Goal: Transaction & Acquisition: Download file/media

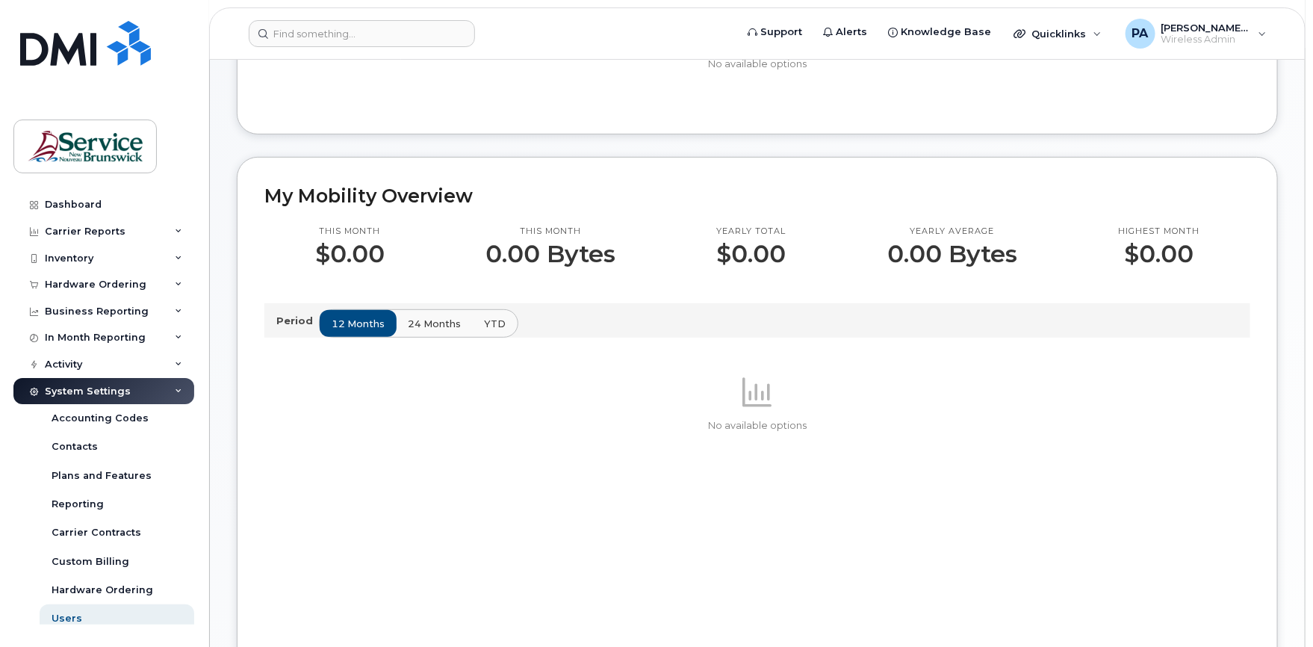
scroll to position [224, 0]
click at [84, 508] on div "Reporting" at bounding box center [78, 504] width 52 height 13
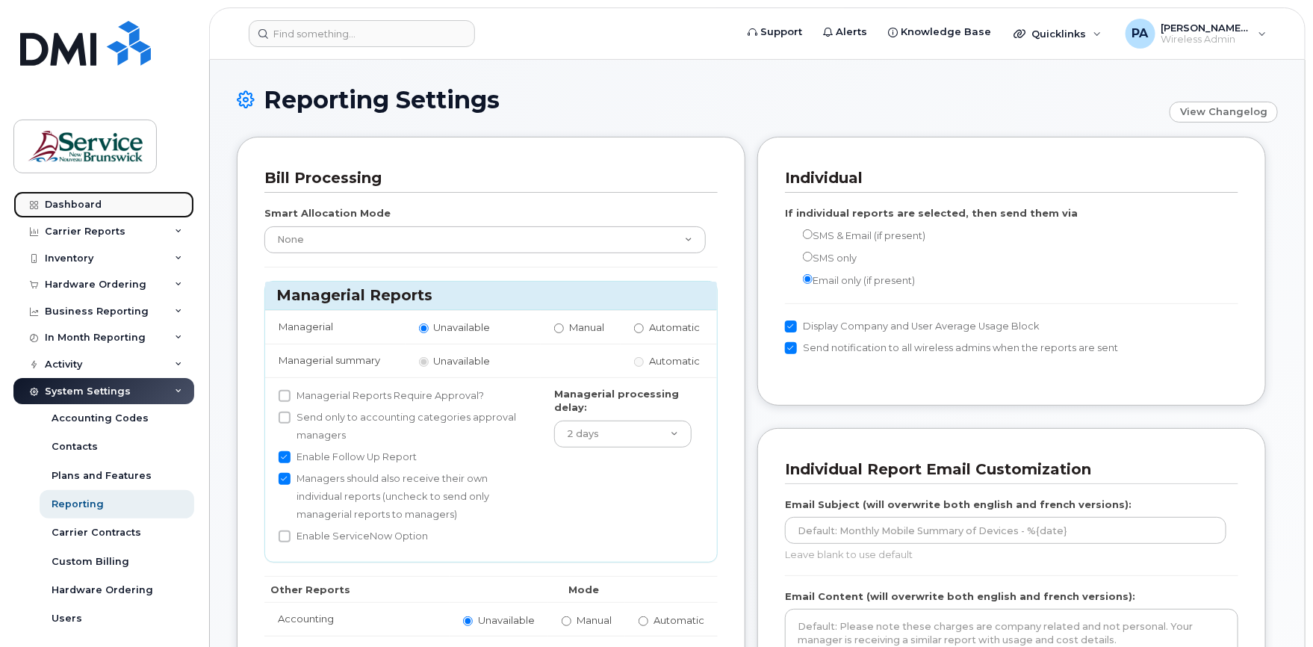
click at [60, 201] on div "Dashboard" at bounding box center [73, 205] width 57 height 12
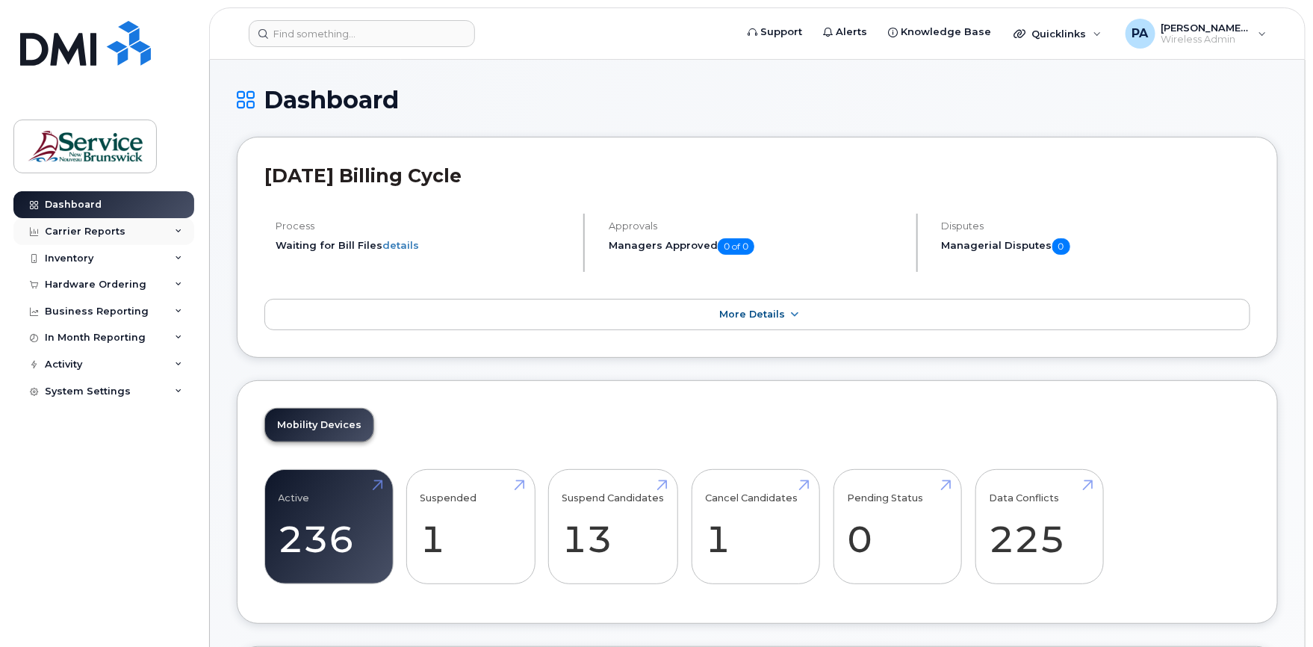
click at [171, 229] on div "Carrier Reports" at bounding box center [103, 231] width 181 height 27
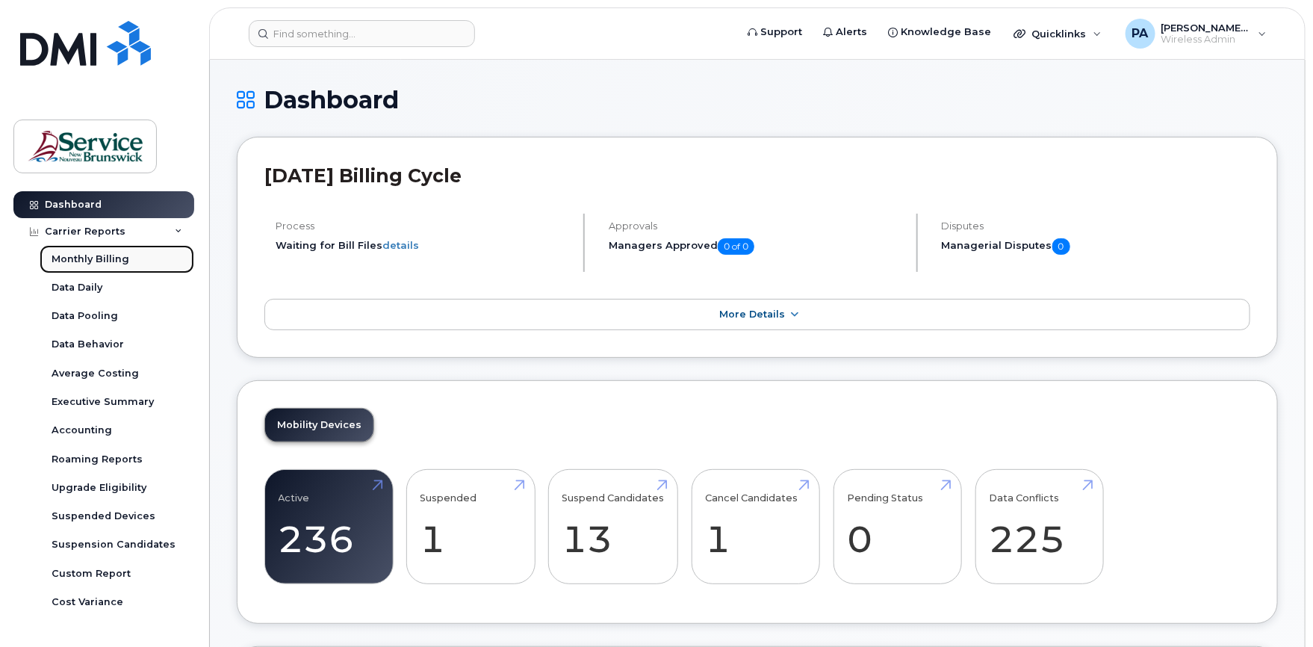
click at [102, 258] on div "Monthly Billing" at bounding box center [91, 258] width 78 height 13
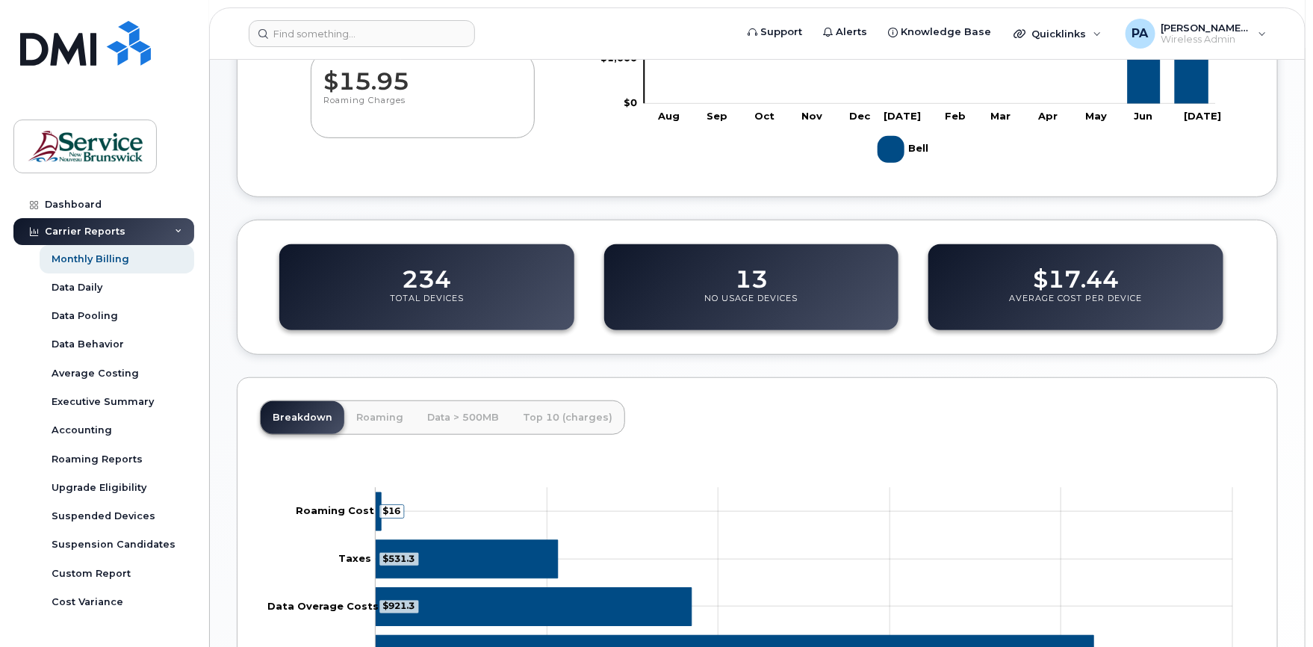
scroll to position [374, 0]
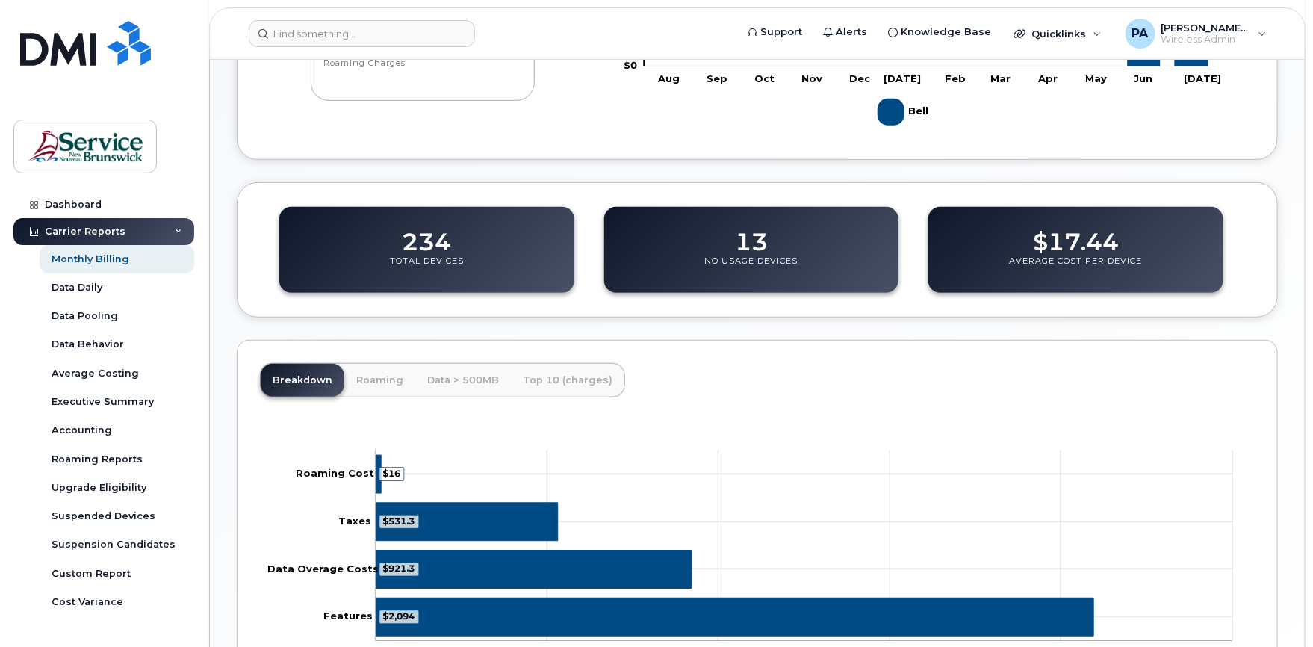
click at [1067, 380] on div "Breakdown Roaming Data > 500MB Top 10 (charges) $2,094 $921.3 $531.3 $16 Zoom O…" at bounding box center [757, 515] width 1041 height 350
click at [179, 233] on div "Carrier Reports" at bounding box center [103, 231] width 181 height 27
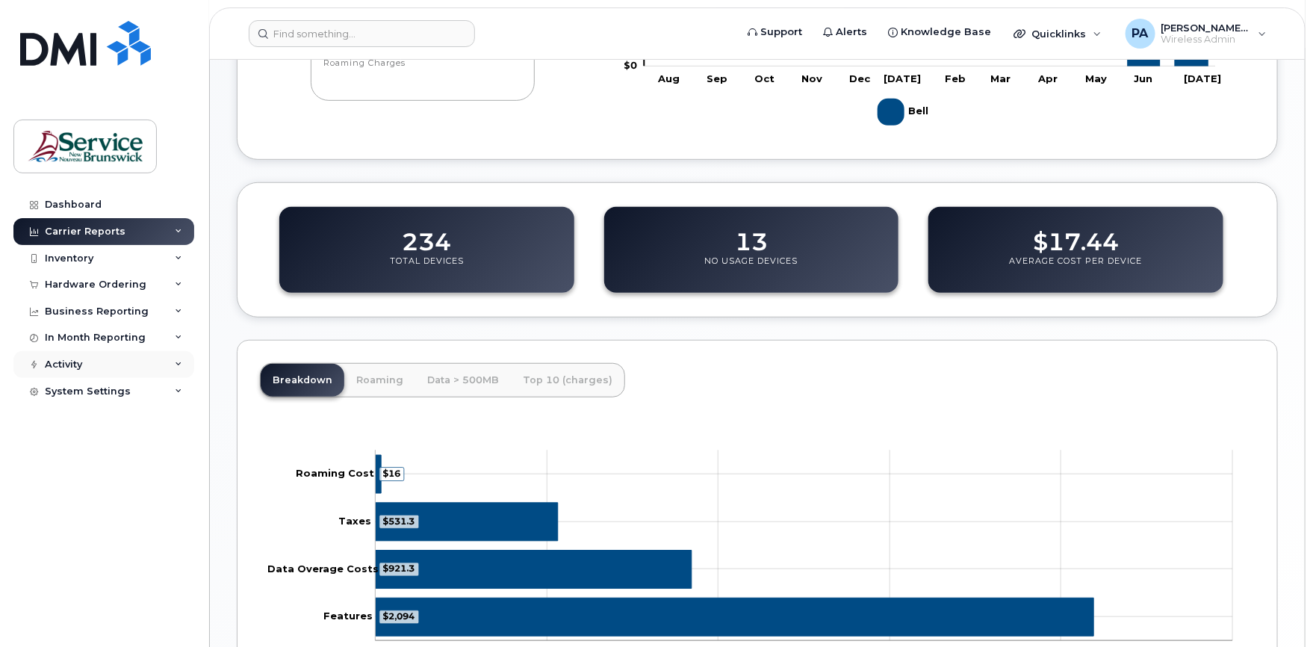
click at [181, 370] on div "Activity" at bounding box center [103, 364] width 181 height 27
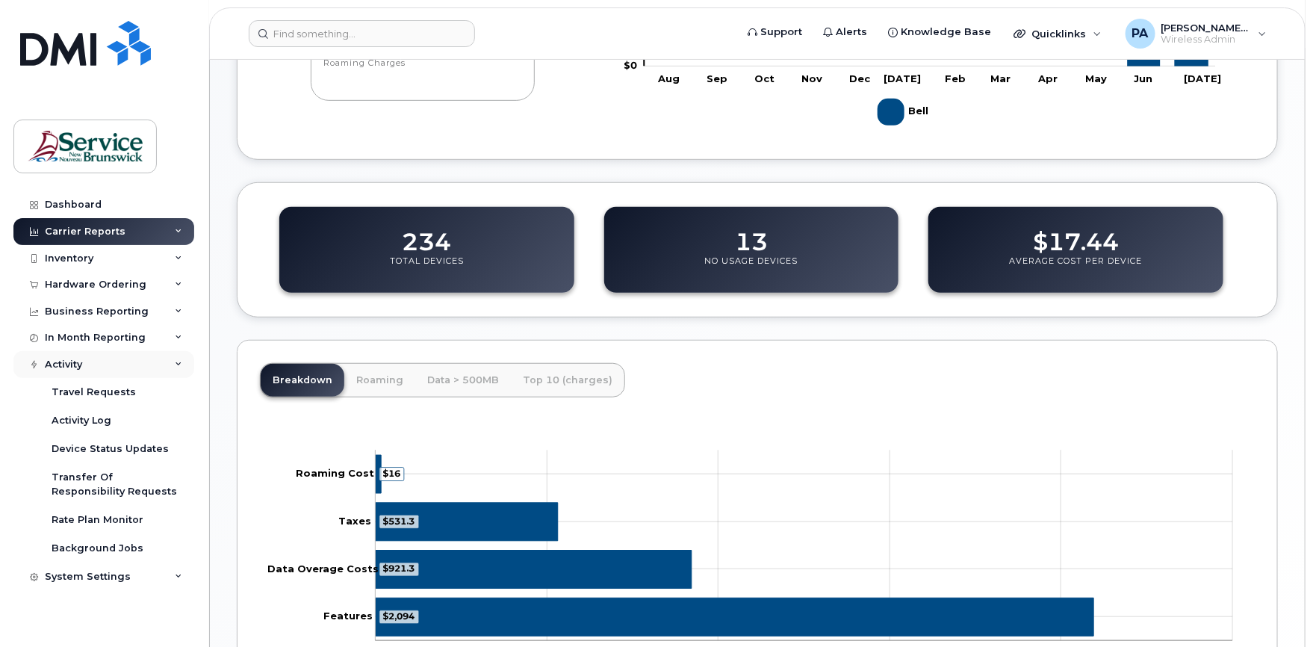
click at [181, 370] on div "Activity" at bounding box center [103, 364] width 181 height 27
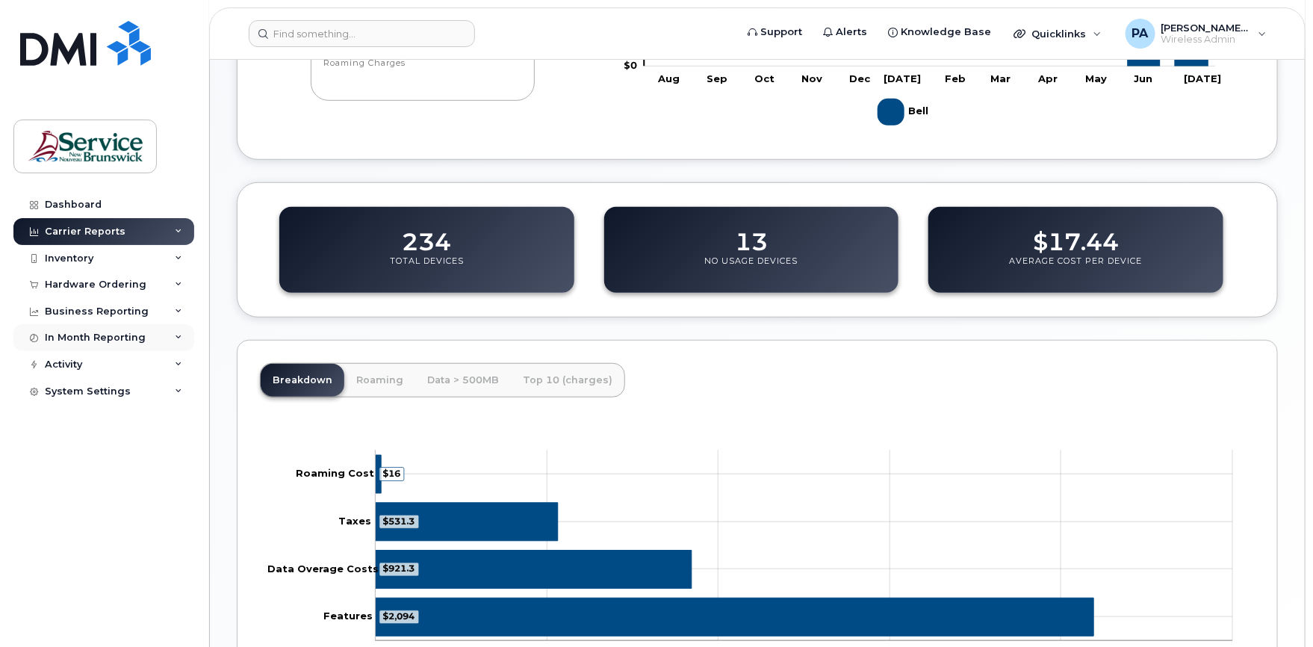
click at [175, 338] on icon at bounding box center [178, 337] width 7 height 7
click at [181, 310] on icon at bounding box center [178, 311] width 7 height 7
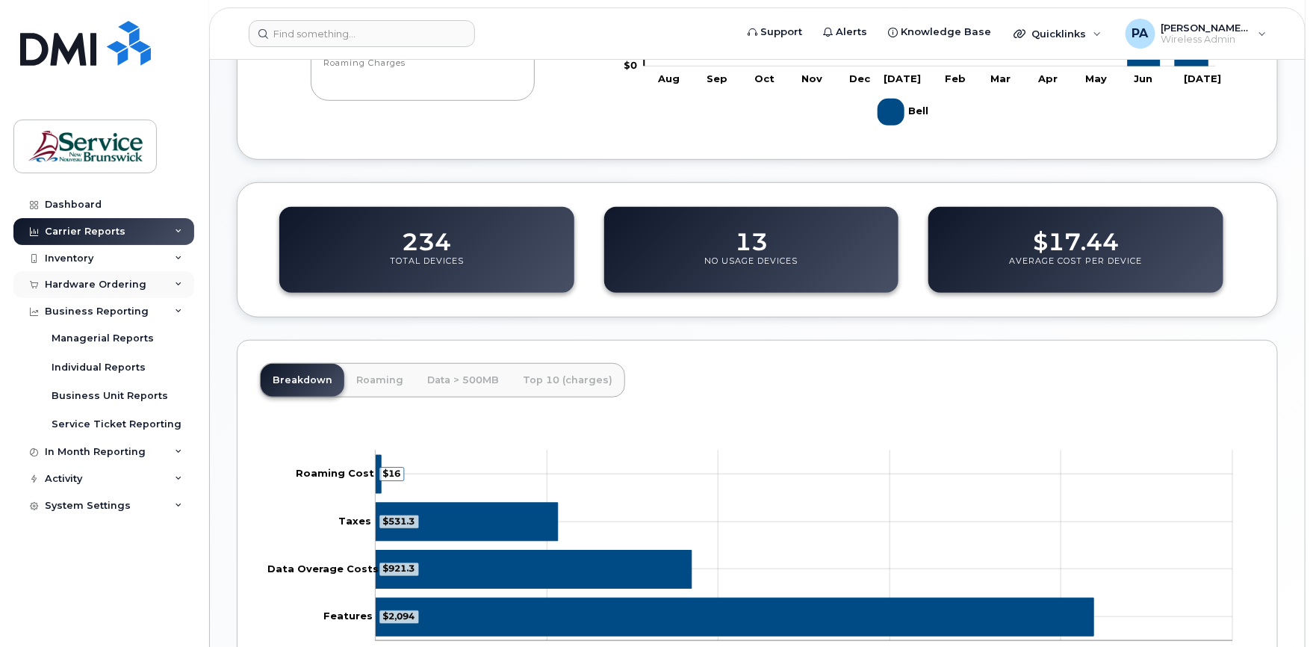
click at [179, 281] on icon at bounding box center [178, 284] width 7 height 7
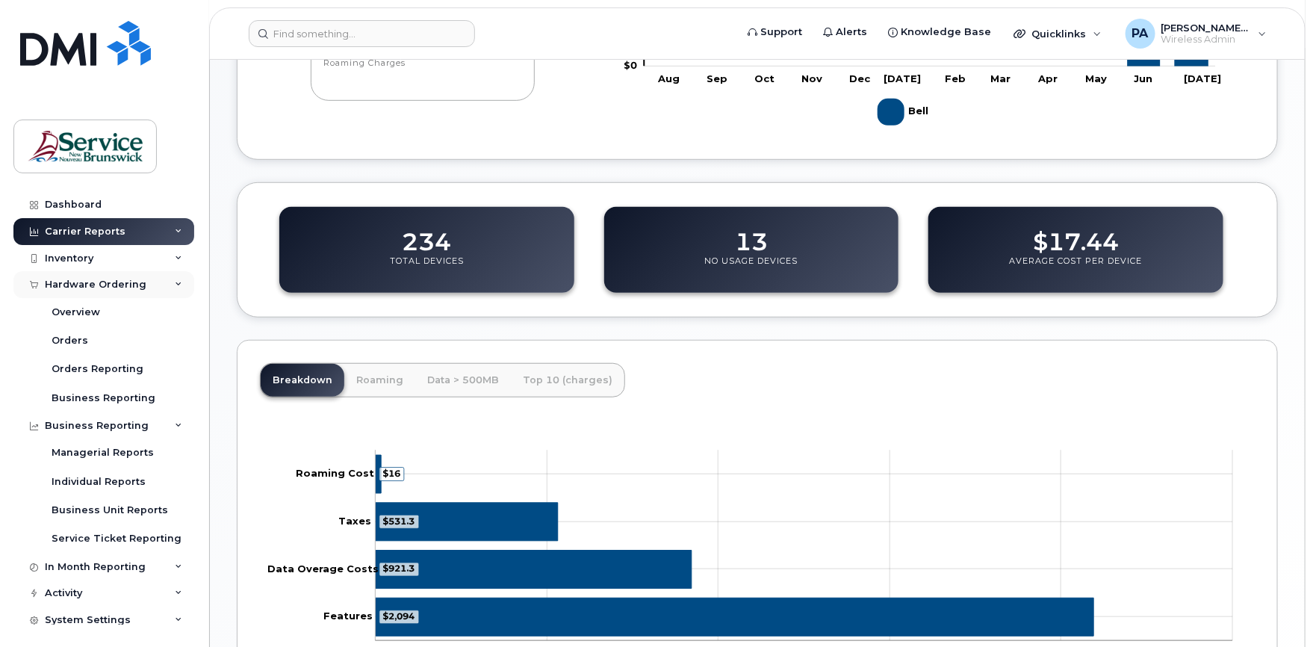
click at [178, 279] on div "Hardware Ordering" at bounding box center [103, 284] width 181 height 27
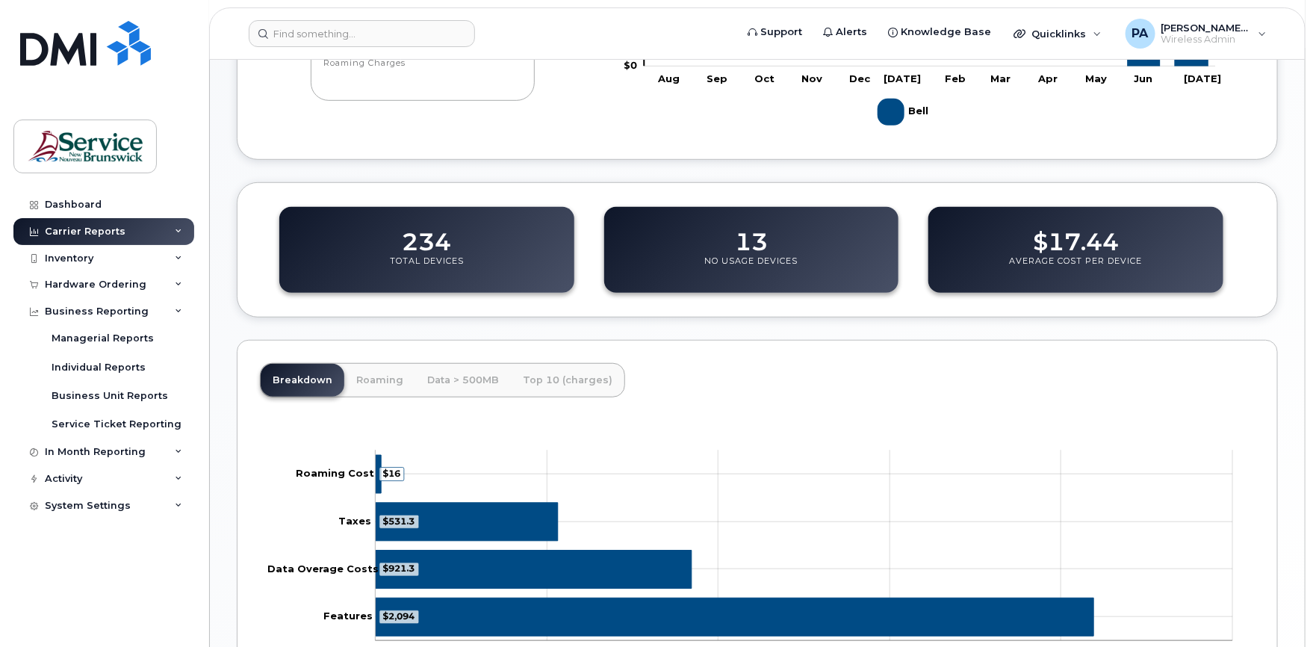
click at [178, 224] on div "Carrier Reports" at bounding box center [103, 231] width 181 height 27
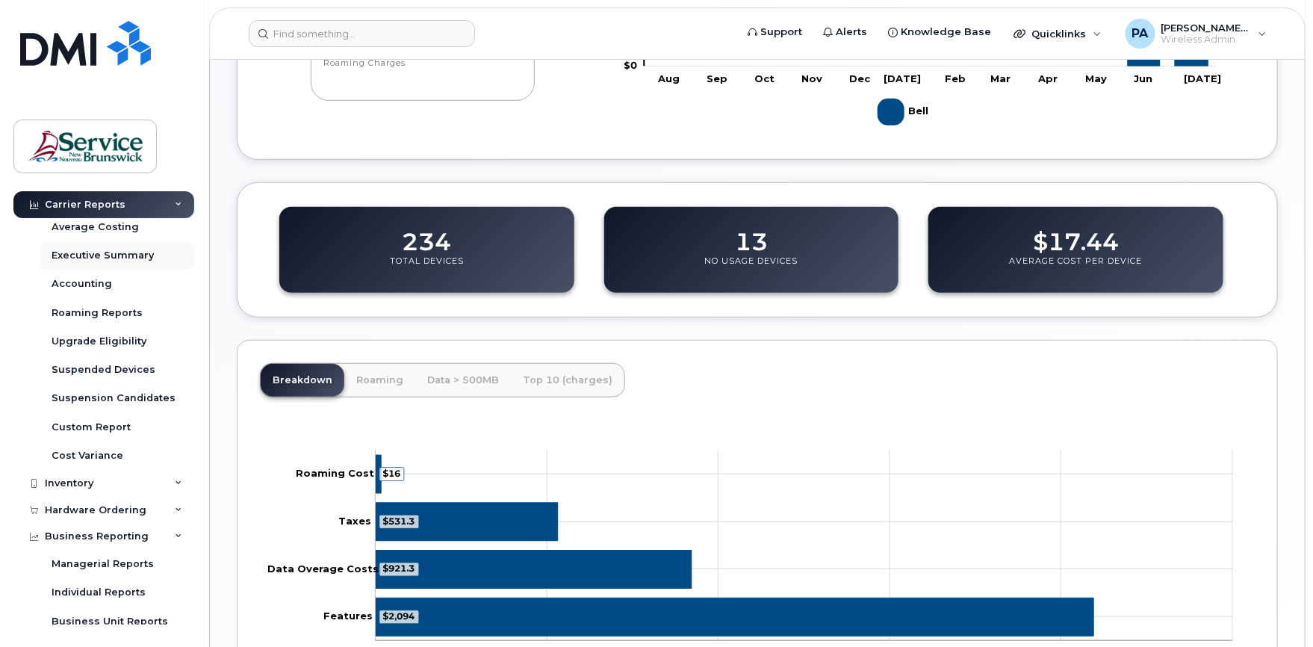
scroll to position [115, 0]
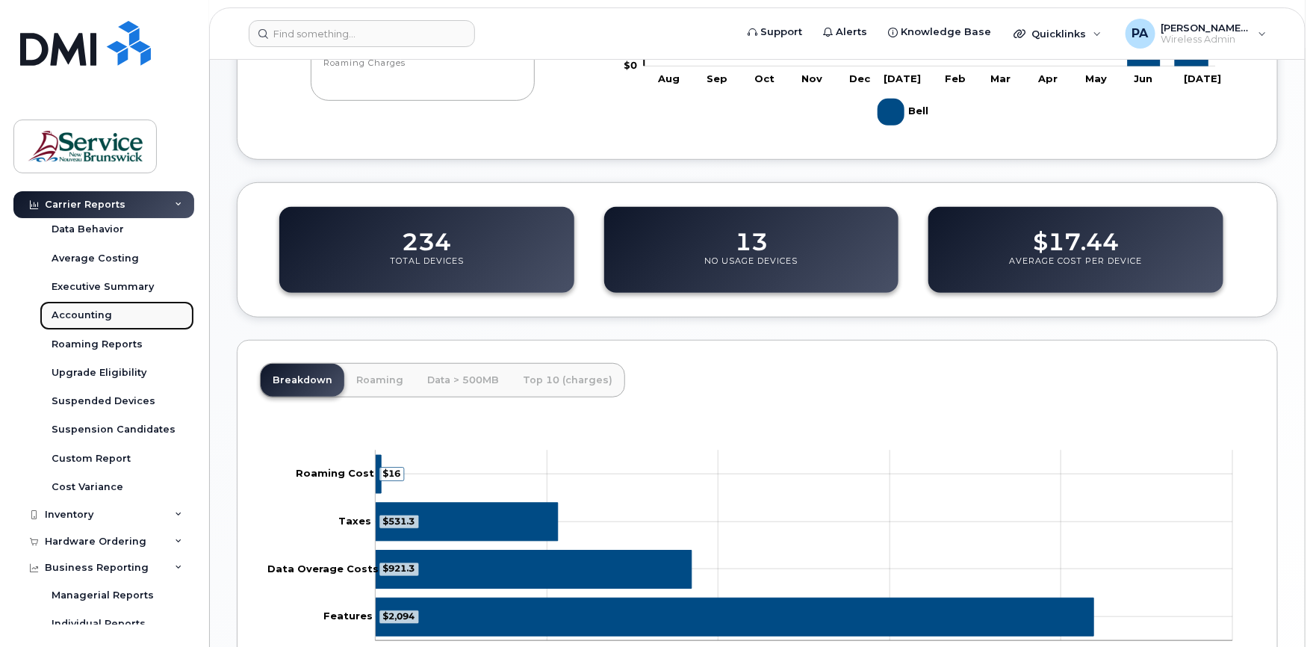
click at [80, 317] on div "Accounting" at bounding box center [82, 315] width 61 height 13
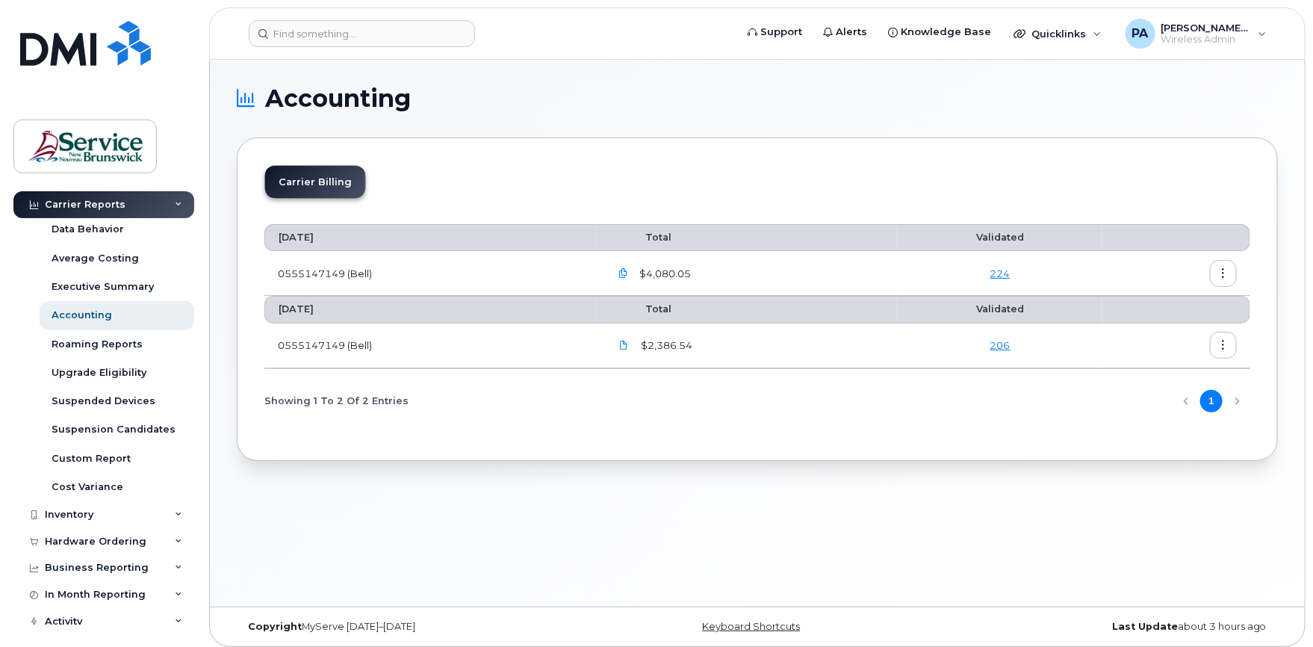
click at [1217, 347] on button "button" at bounding box center [1223, 345] width 27 height 27
click at [1155, 406] on span "Download" at bounding box center [1156, 405] width 58 height 13
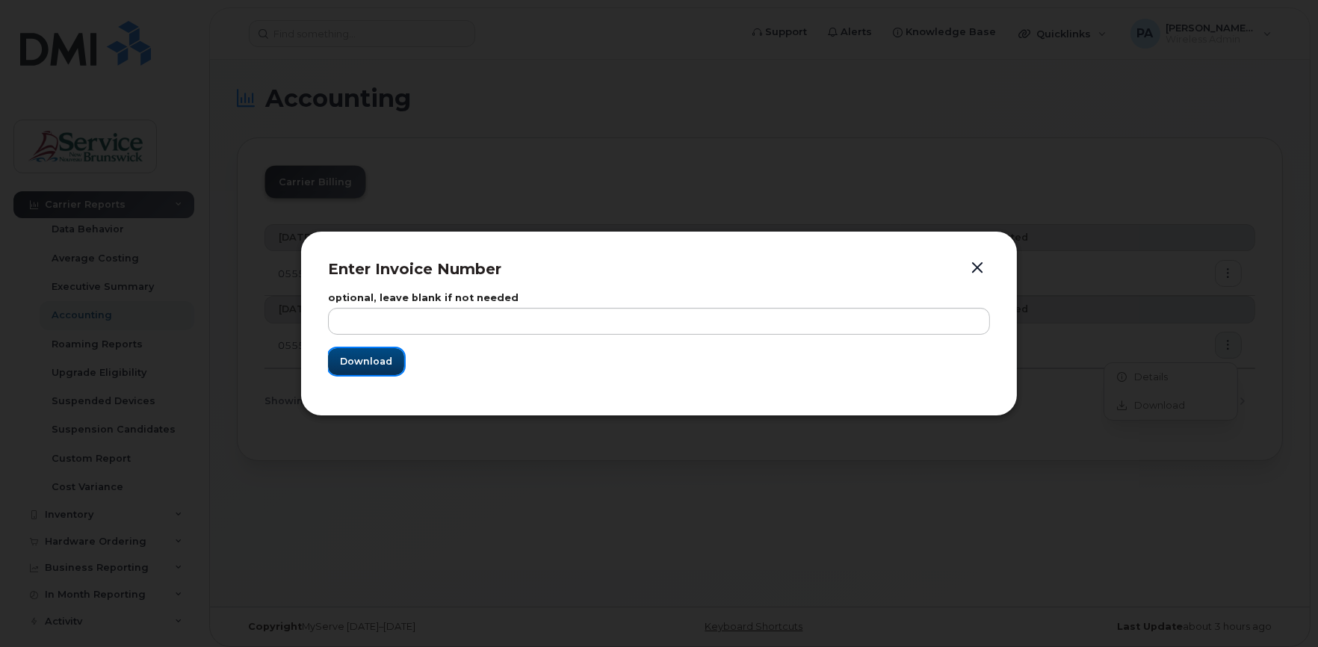
click at [366, 356] on span "Download" at bounding box center [366, 361] width 52 height 14
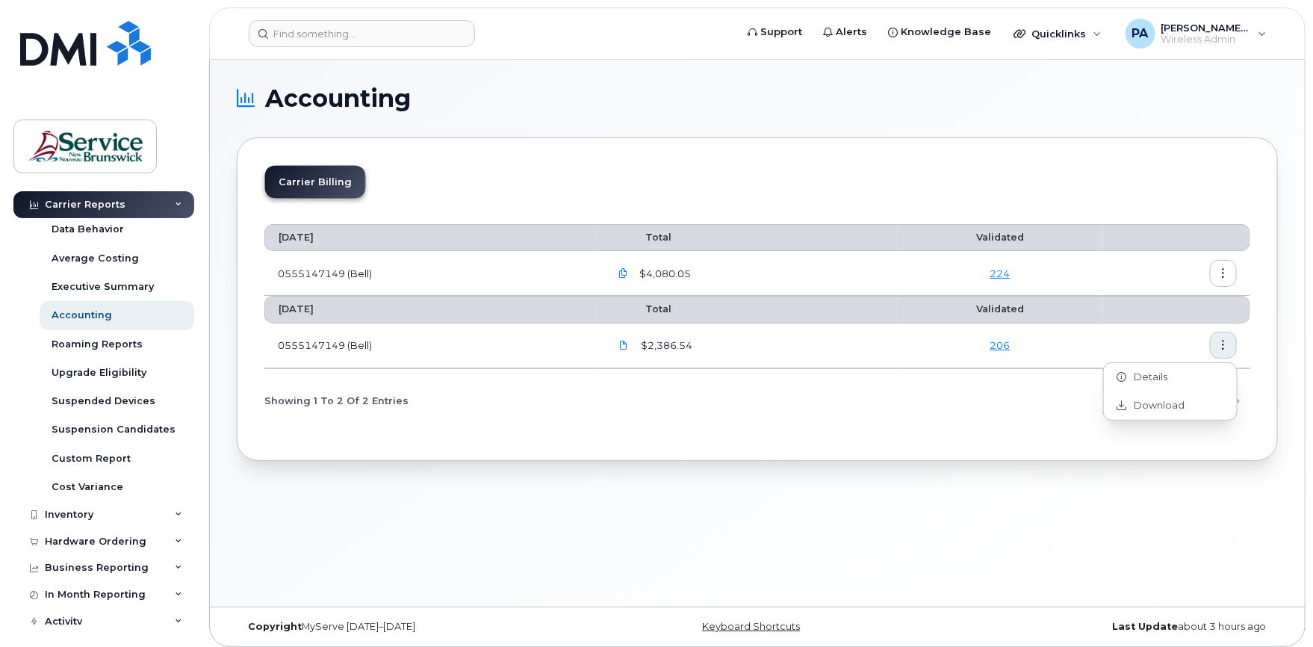
click at [1230, 270] on button "button" at bounding box center [1223, 273] width 27 height 27
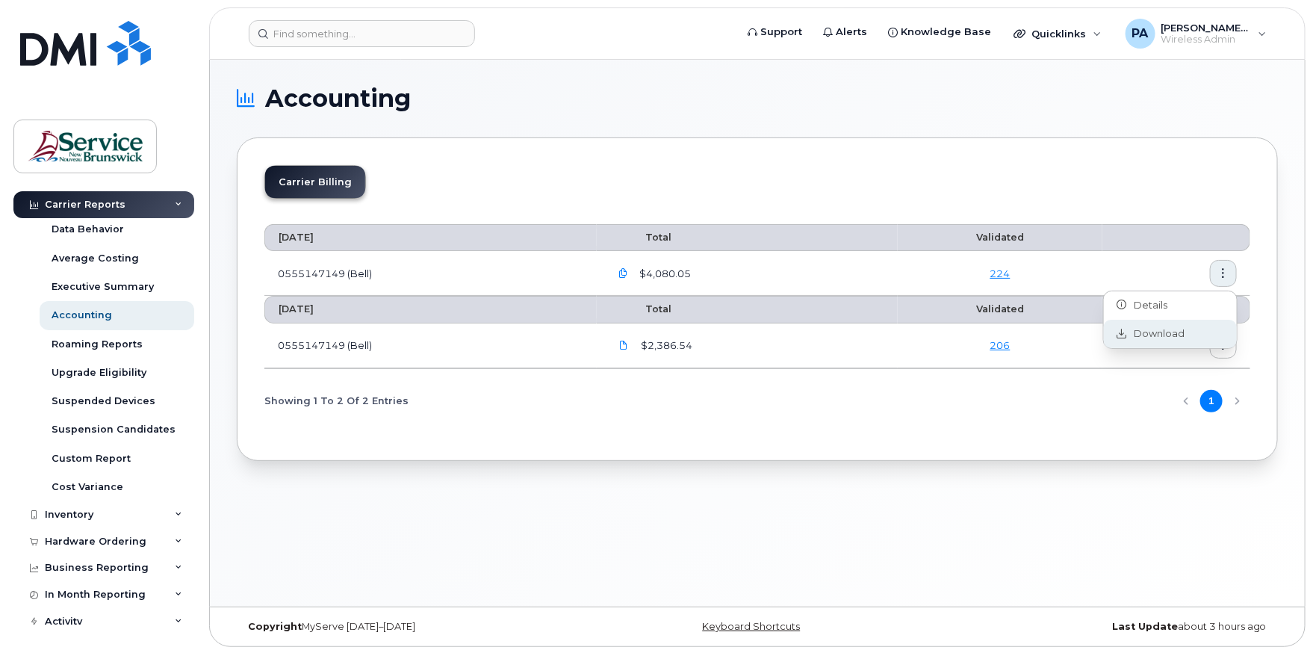
click at [1158, 325] on div "Download" at bounding box center [1170, 334] width 133 height 28
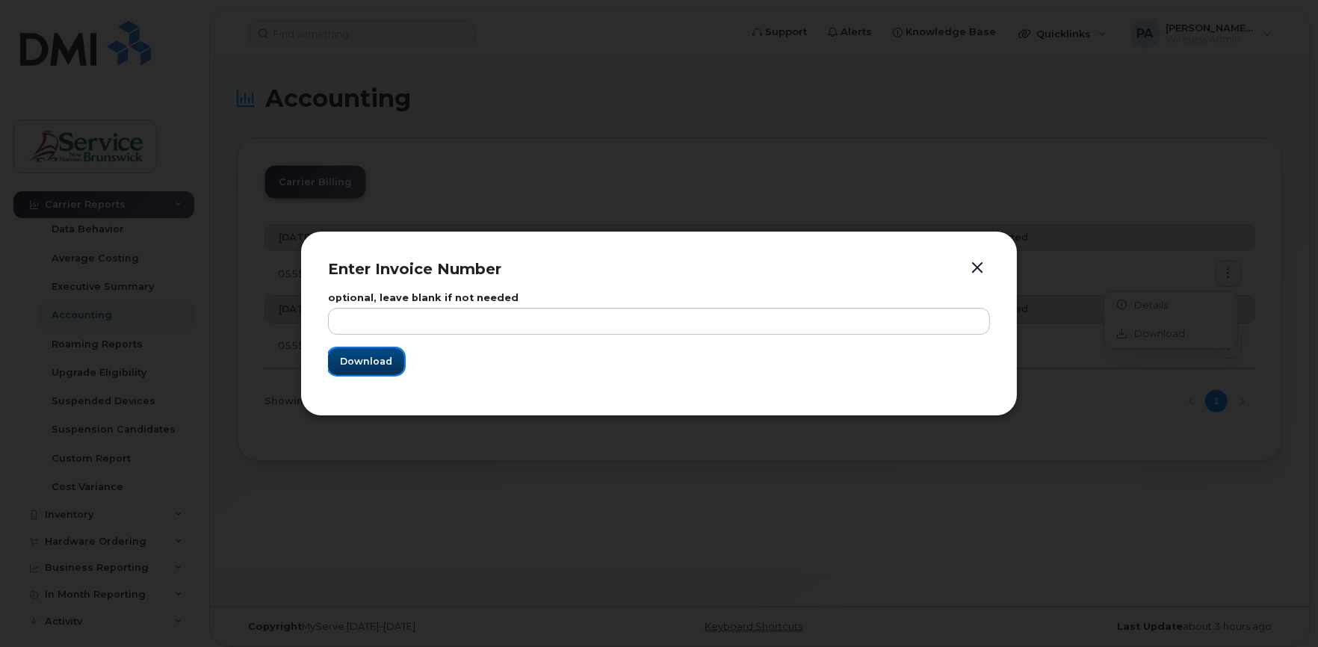
click at [343, 360] on span "Download" at bounding box center [366, 361] width 52 height 14
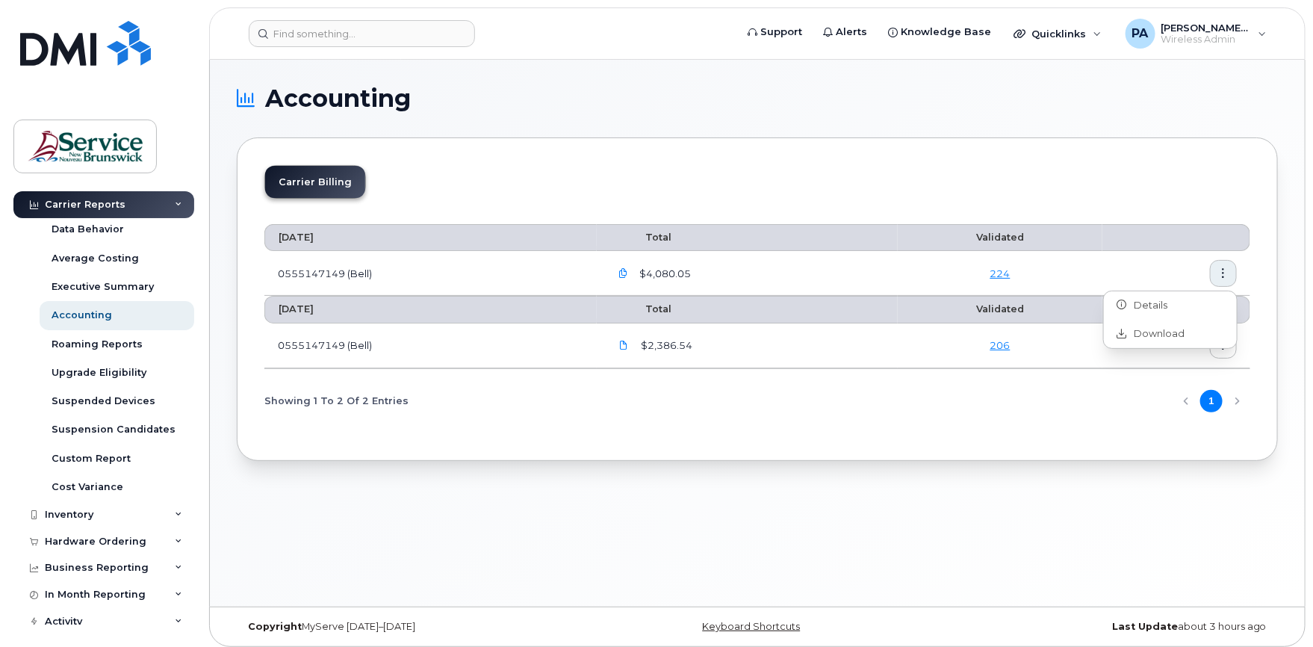
click at [1005, 273] on link "224" at bounding box center [1001, 273] width 20 height 12
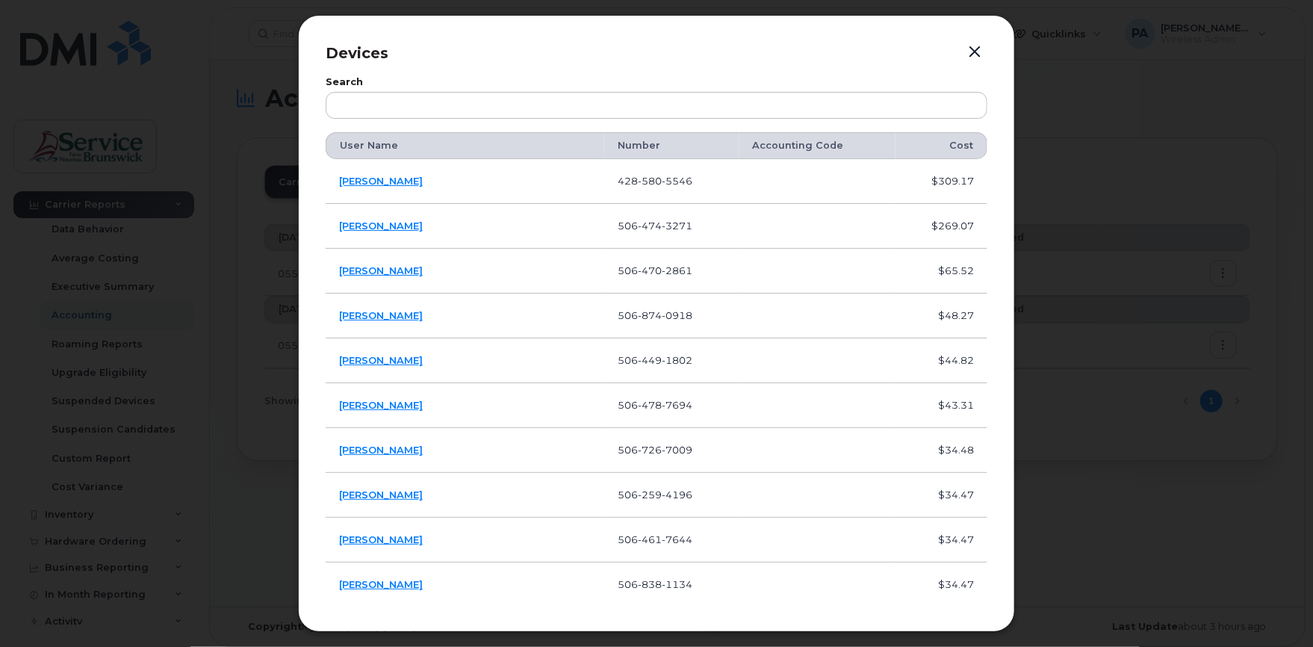
click at [976, 46] on button "button" at bounding box center [975, 52] width 22 height 21
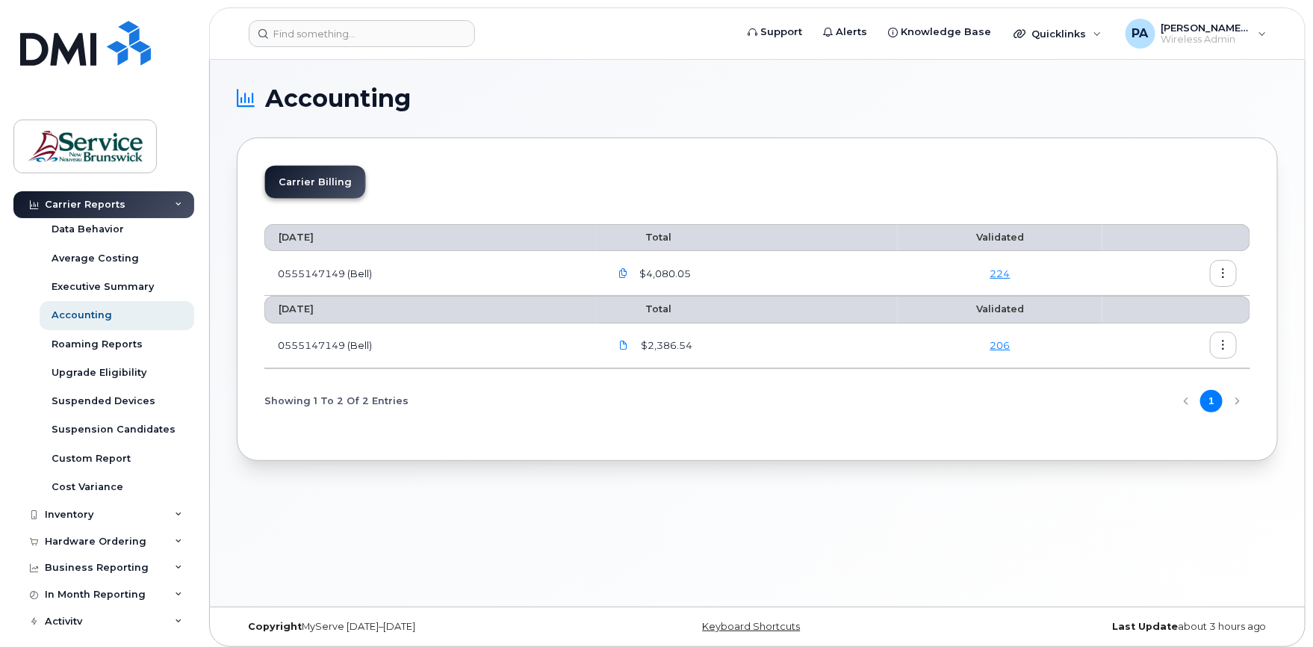
click at [626, 270] on icon "button" at bounding box center [624, 274] width 10 height 10
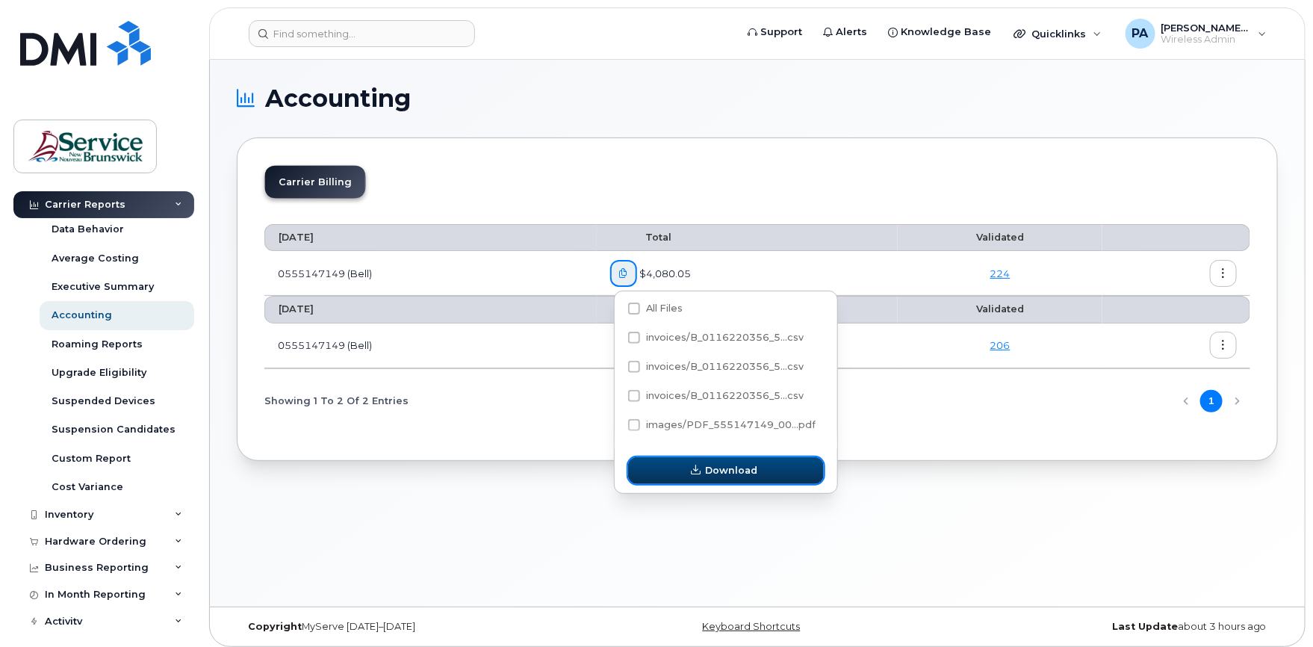
click at [754, 475] on span "Download" at bounding box center [732, 470] width 52 height 14
click at [712, 464] on span "Download" at bounding box center [732, 470] width 52 height 14
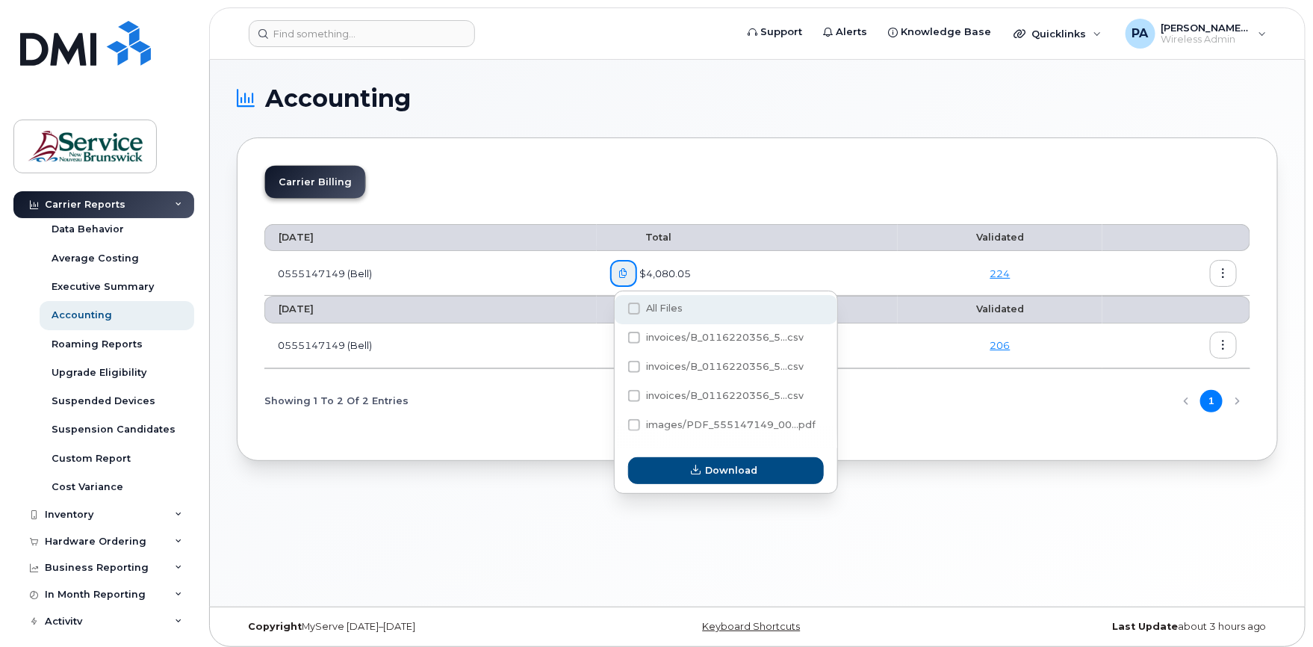
click at [640, 308] on label "All Files" at bounding box center [655, 309] width 55 height 12
click at [618, 308] on input "All Files" at bounding box center [613, 309] width 7 height 7
checkbox input "true"
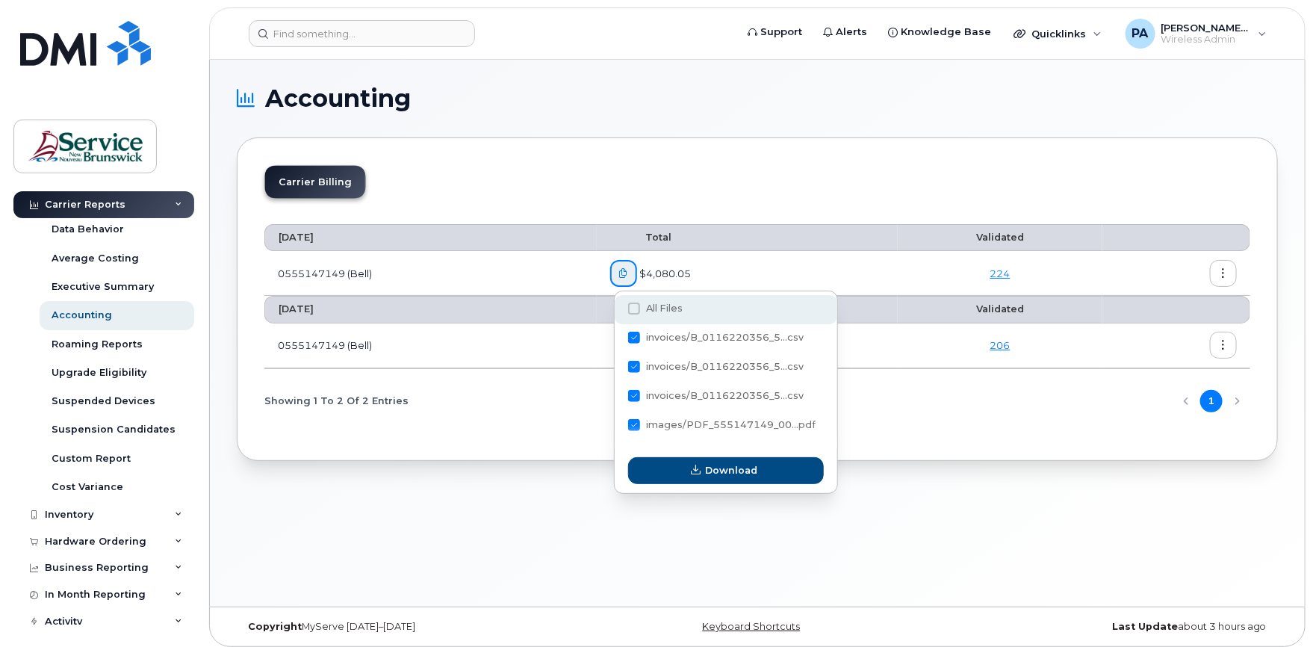
checkbox input "true"
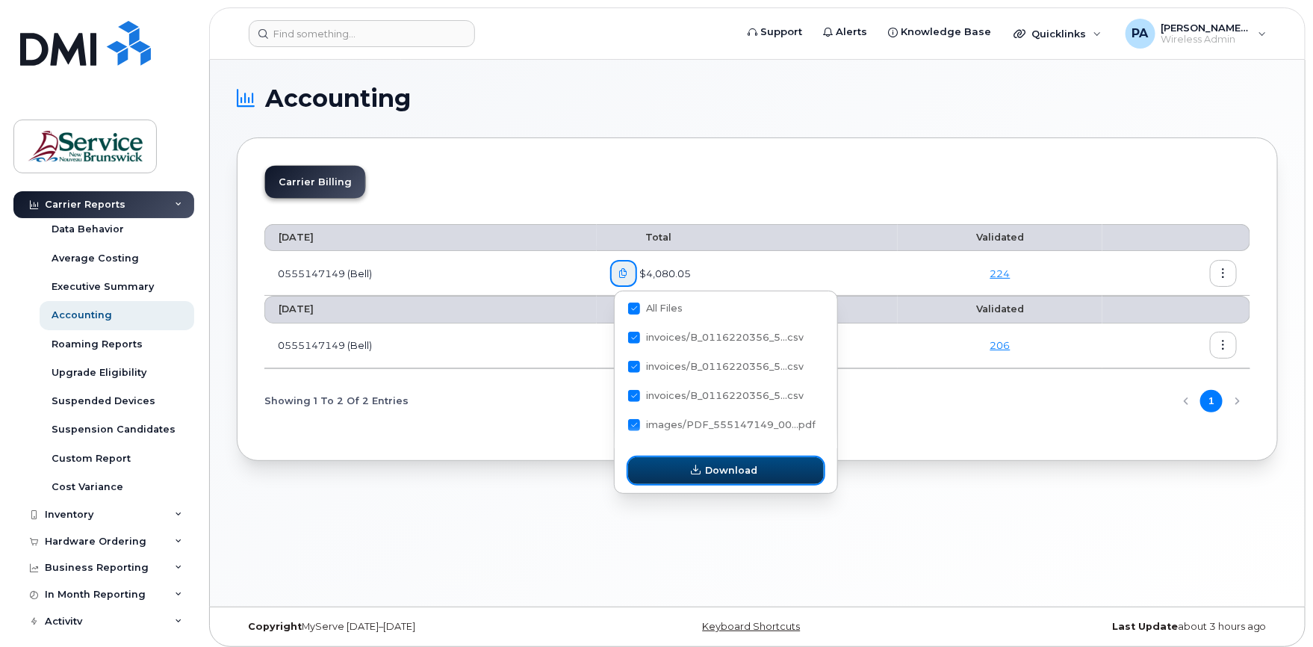
click at [736, 469] on span "Download" at bounding box center [732, 470] width 52 height 14
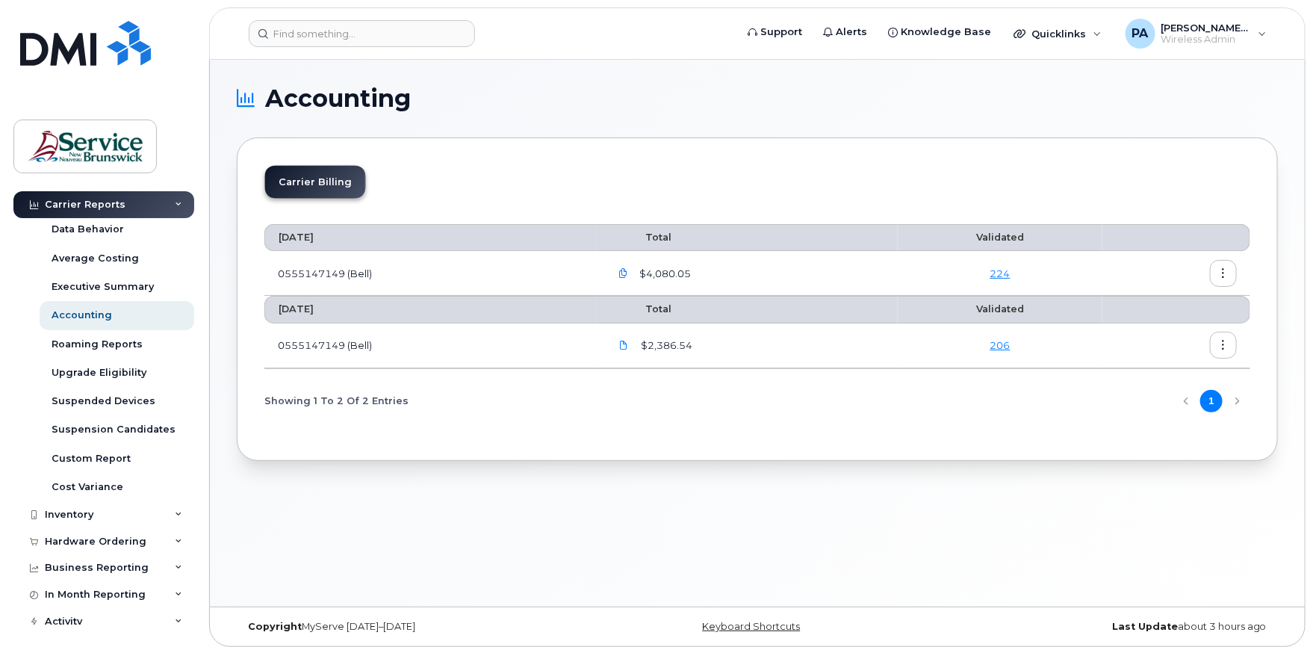
click at [628, 273] on icon "button" at bounding box center [624, 274] width 10 height 10
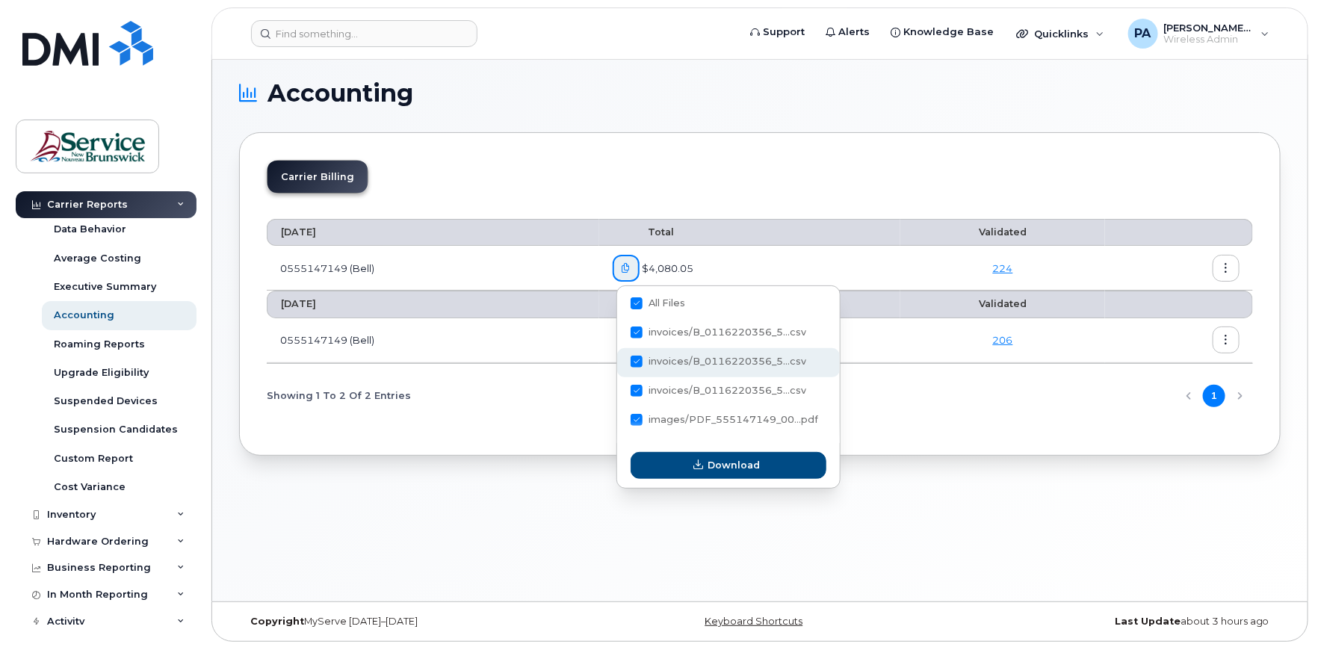
scroll to position [7, 0]
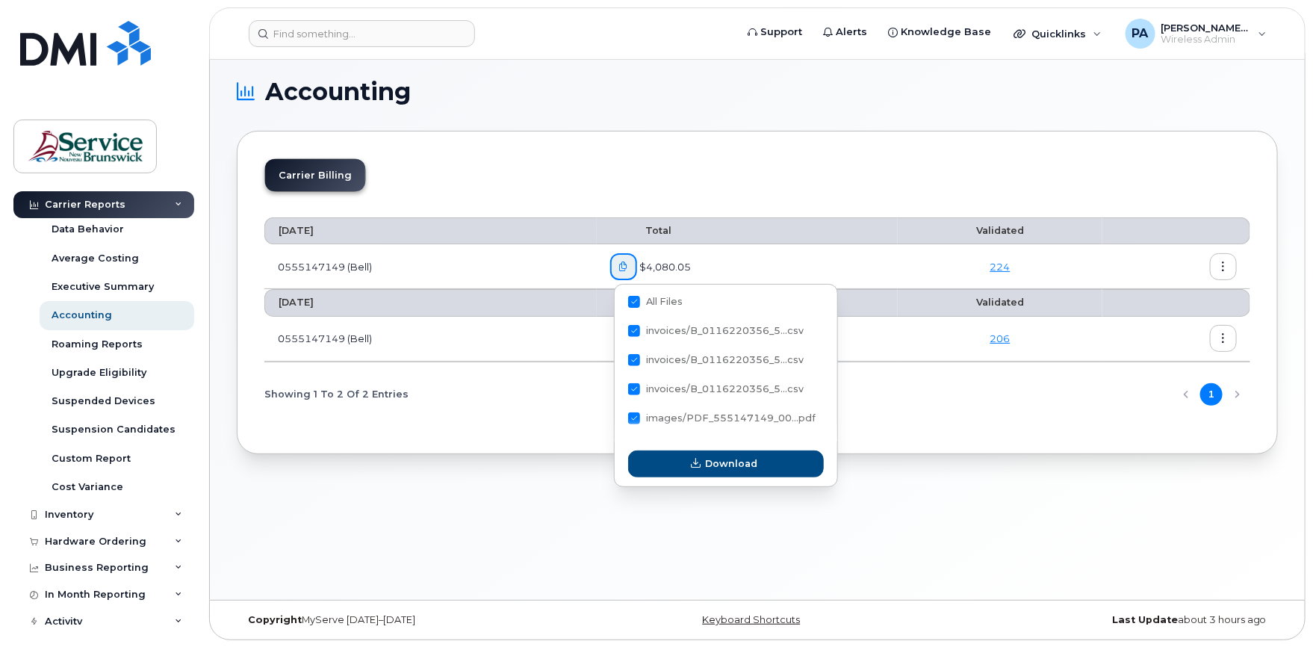
click at [1010, 269] on link "224" at bounding box center [1001, 267] width 20 height 12
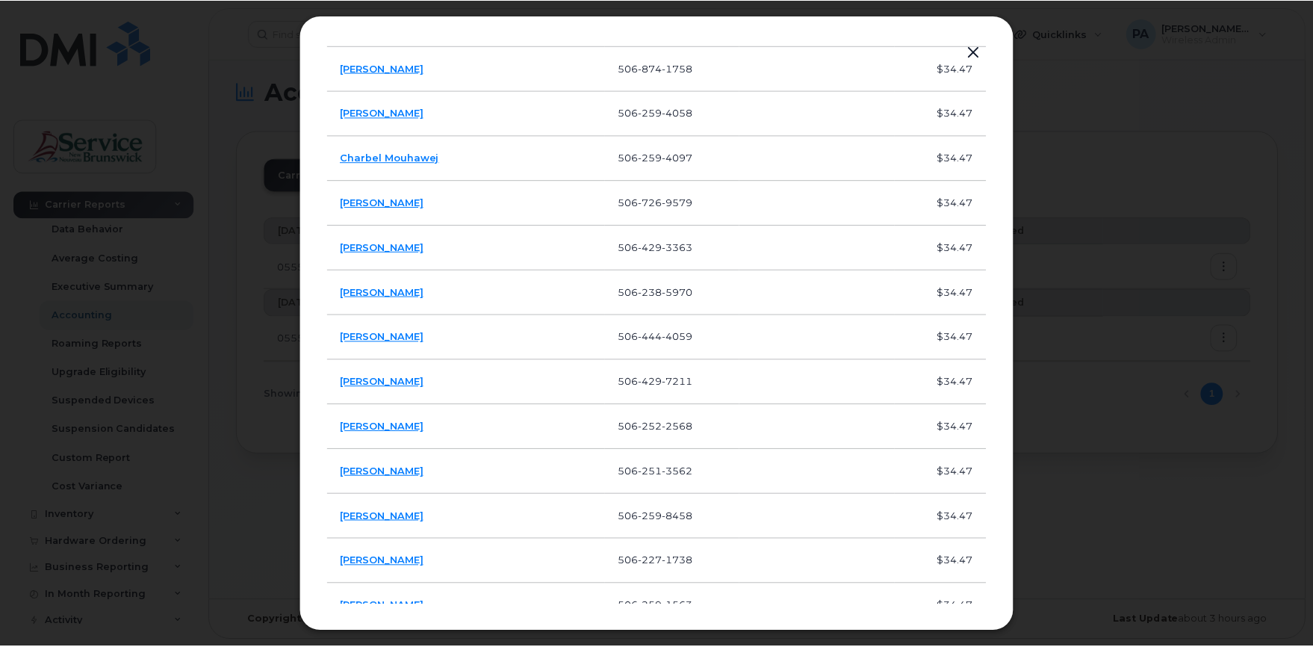
scroll to position [747, 0]
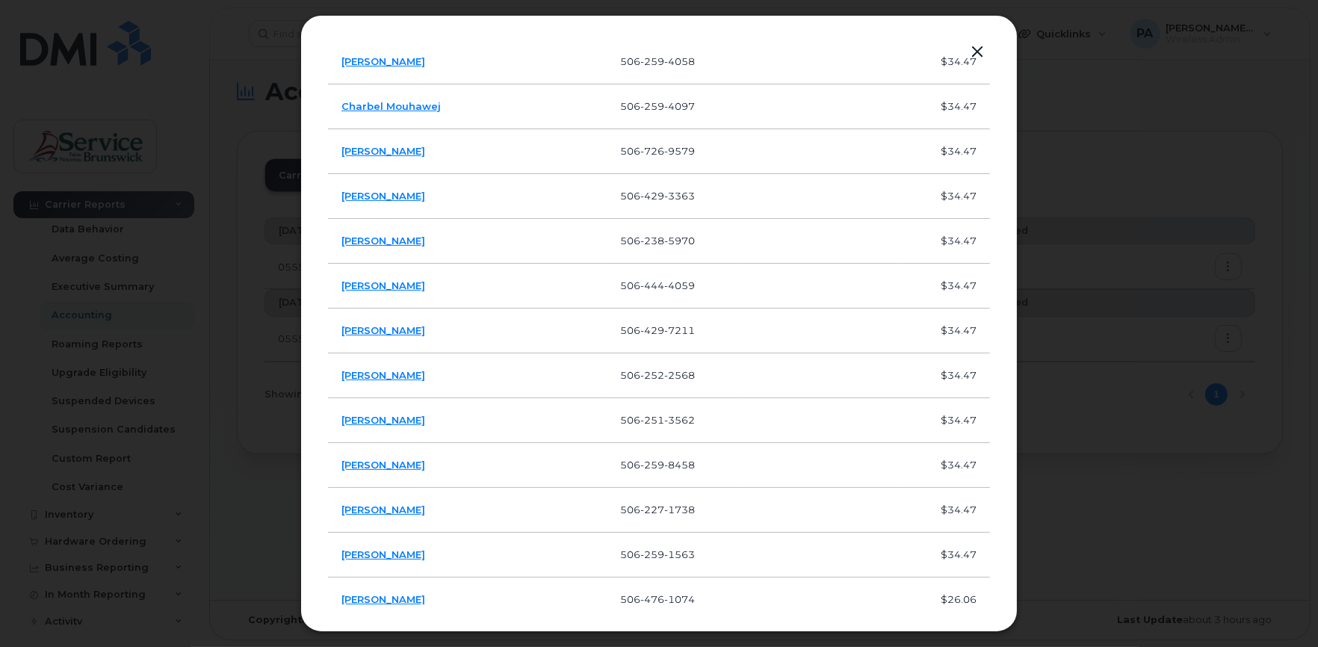
click at [979, 47] on button "button" at bounding box center [977, 52] width 22 height 21
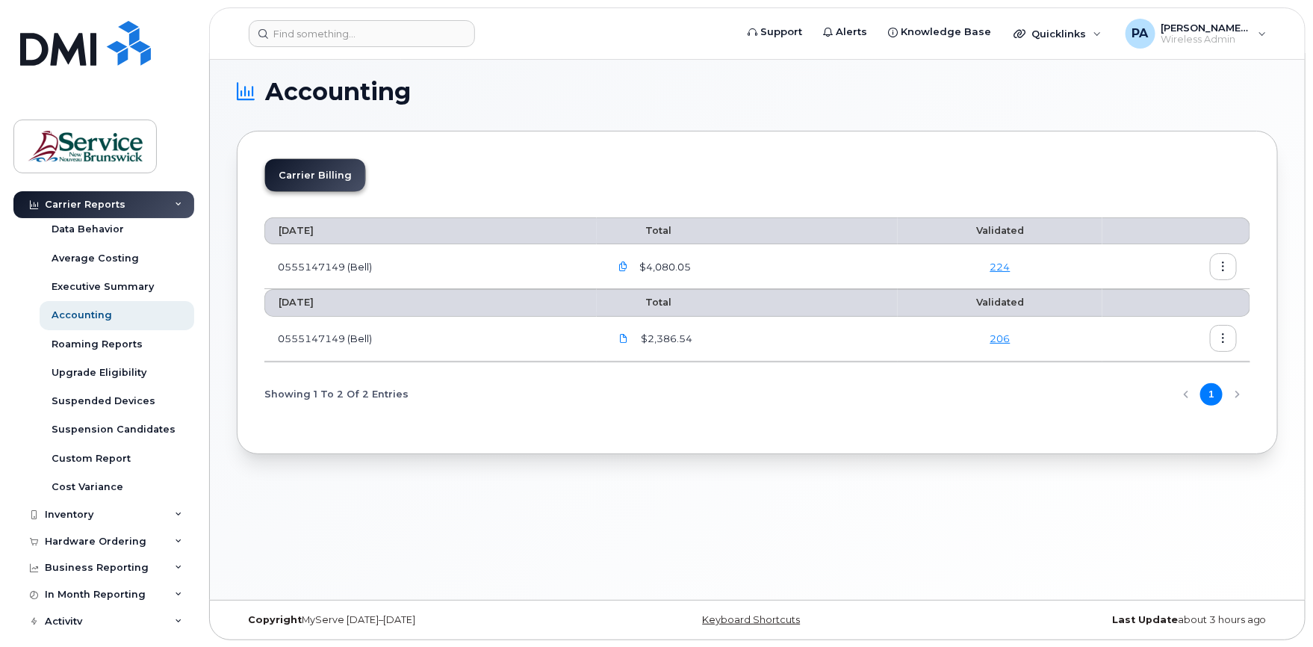
click at [1223, 263] on icon "button" at bounding box center [1224, 267] width 10 height 10
click at [720, 411] on div "Showing 1 To 2 Of 2 Entries 1" at bounding box center [757, 395] width 986 height 38
click at [625, 335] on icon at bounding box center [624, 338] width 9 height 9
click at [621, 343] on span at bounding box center [624, 338] width 13 height 13
click at [667, 445] on div "Carrier Billing July 2025 Total Validated 0555147149 (Bell) $4,080.05 224 June …" at bounding box center [757, 292] width 1041 height 323
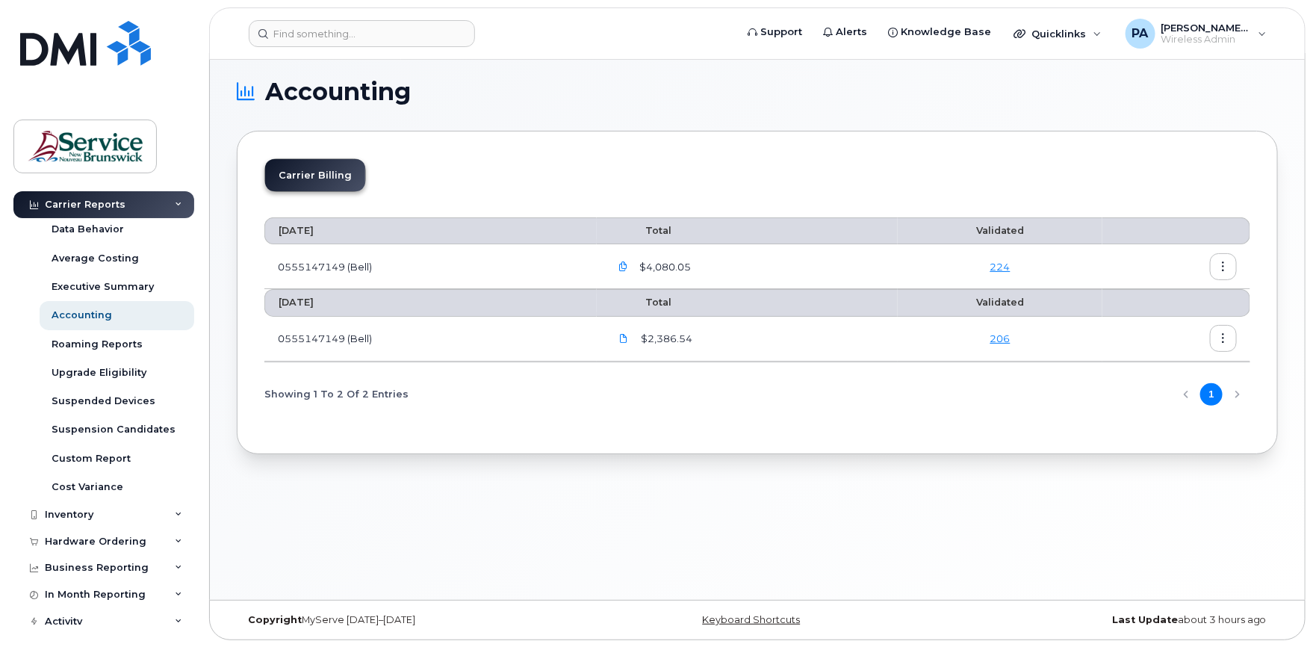
click at [1005, 265] on link "224" at bounding box center [1001, 267] width 20 height 12
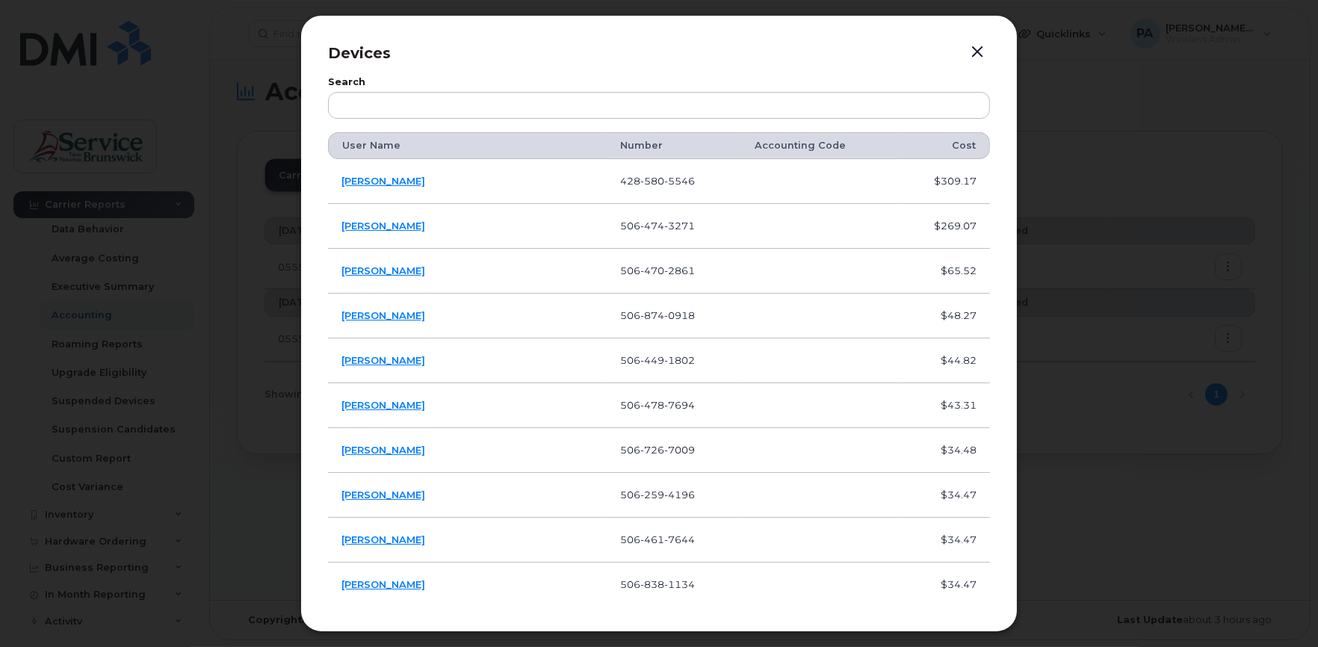
click at [971, 49] on button "button" at bounding box center [977, 52] width 22 height 21
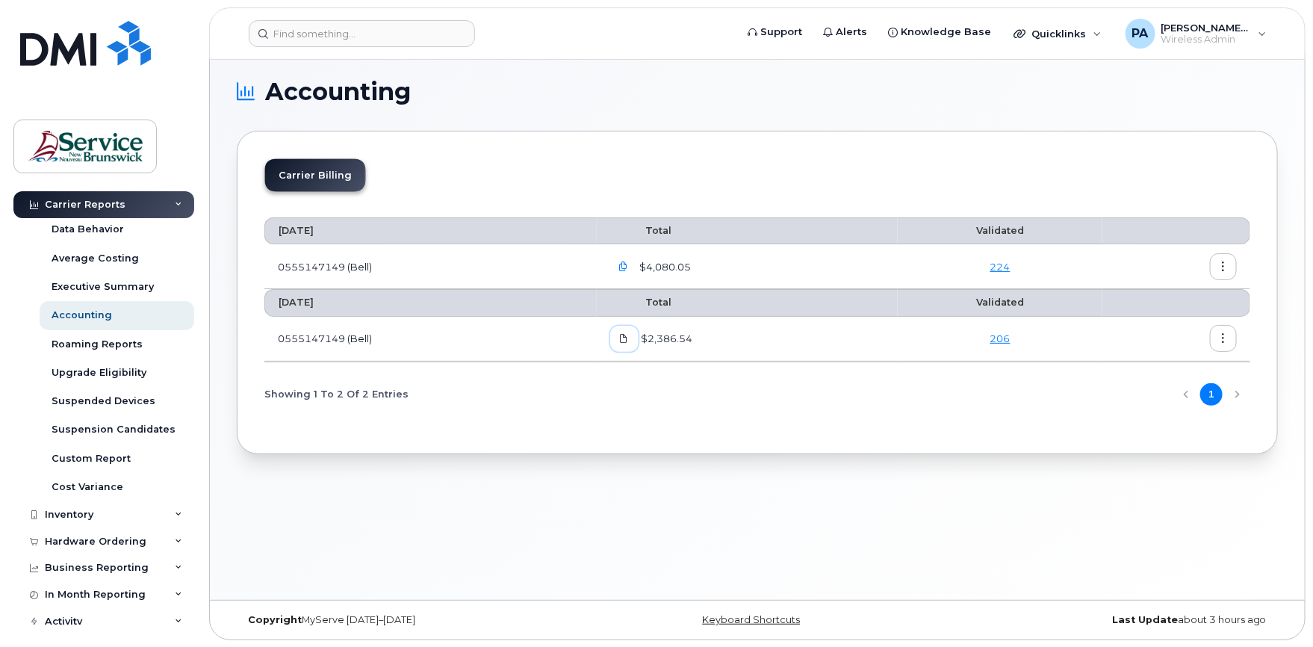
click at [629, 336] on icon at bounding box center [624, 338] width 9 height 9
click at [628, 262] on icon "button" at bounding box center [624, 267] width 10 height 10
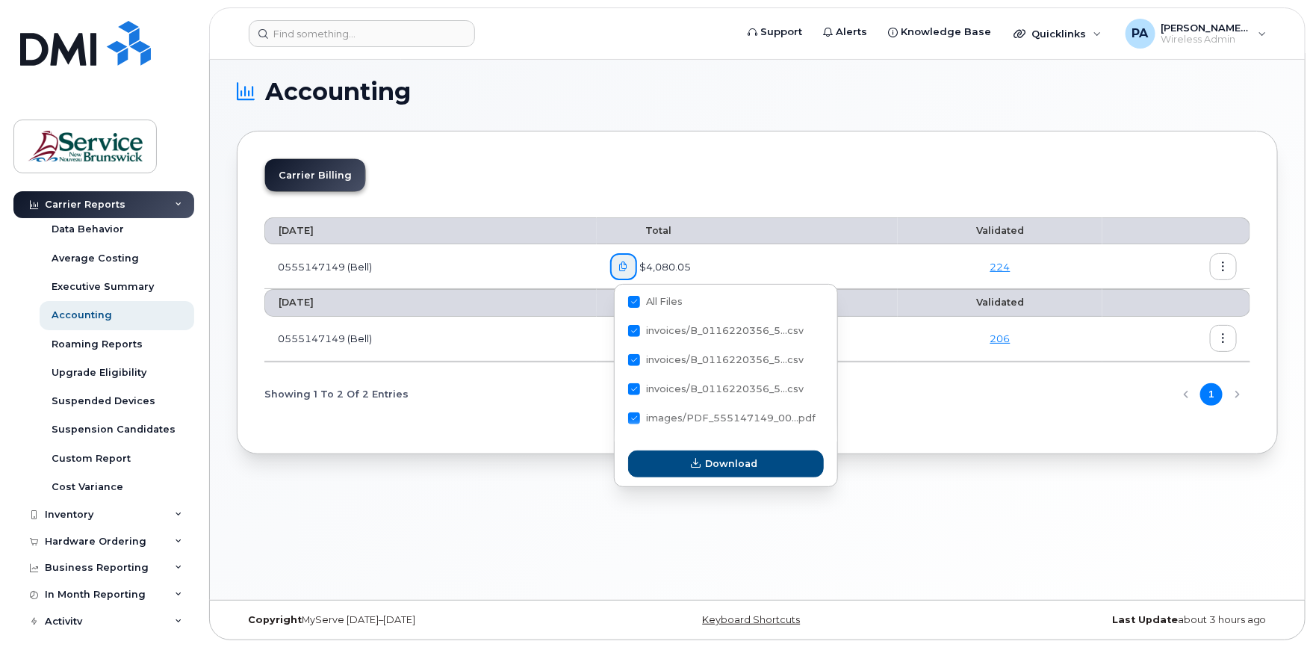
click at [524, 410] on div "Showing 1 To 2 Of 2 Entries 1" at bounding box center [757, 395] width 986 height 38
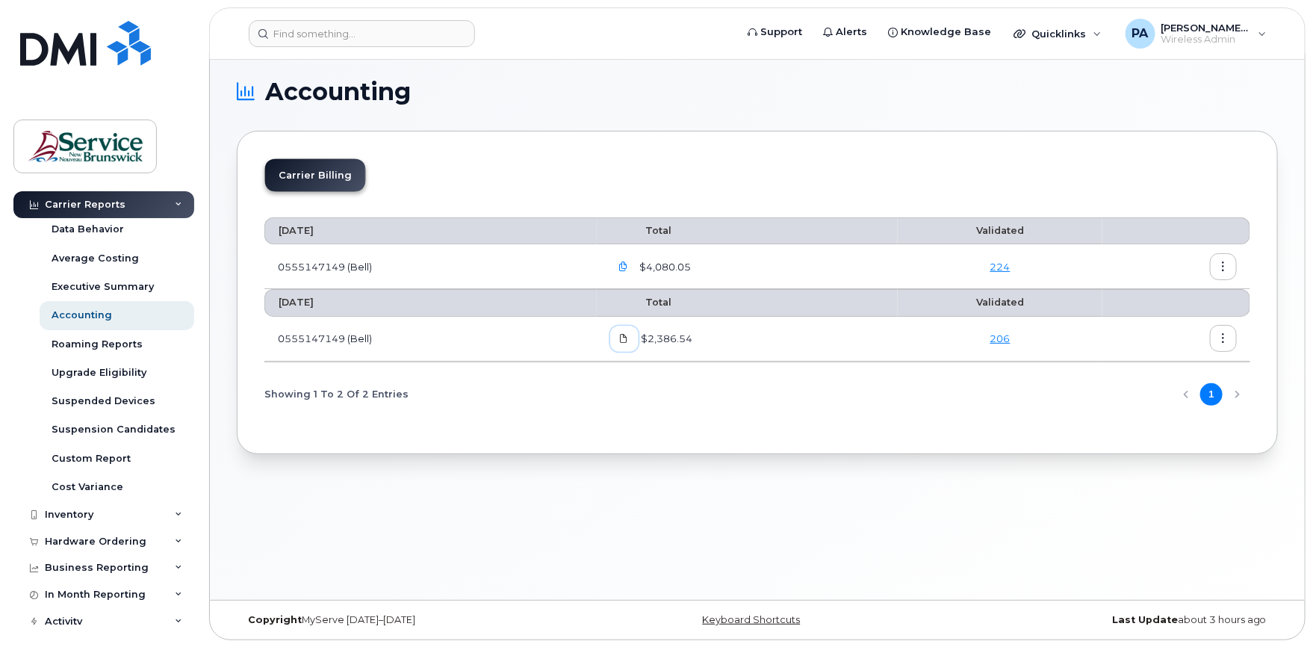
click at [628, 335] on icon at bounding box center [624, 338] width 9 height 9
drag, startPoint x: 631, startPoint y: 339, endPoint x: 821, endPoint y: 261, distance: 205.0
click at [629, 338] on icon at bounding box center [624, 338] width 9 height 9
click at [628, 266] on icon "button" at bounding box center [624, 267] width 10 height 10
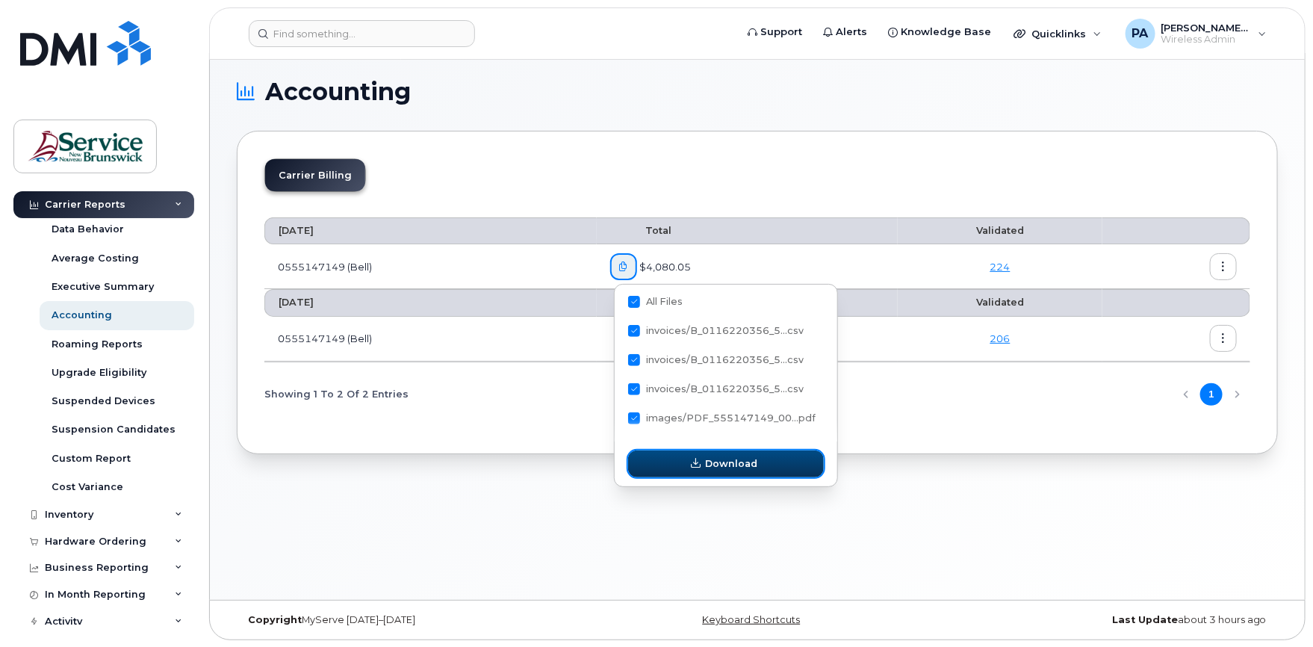
click at [713, 462] on span "Download" at bounding box center [732, 463] width 52 height 14
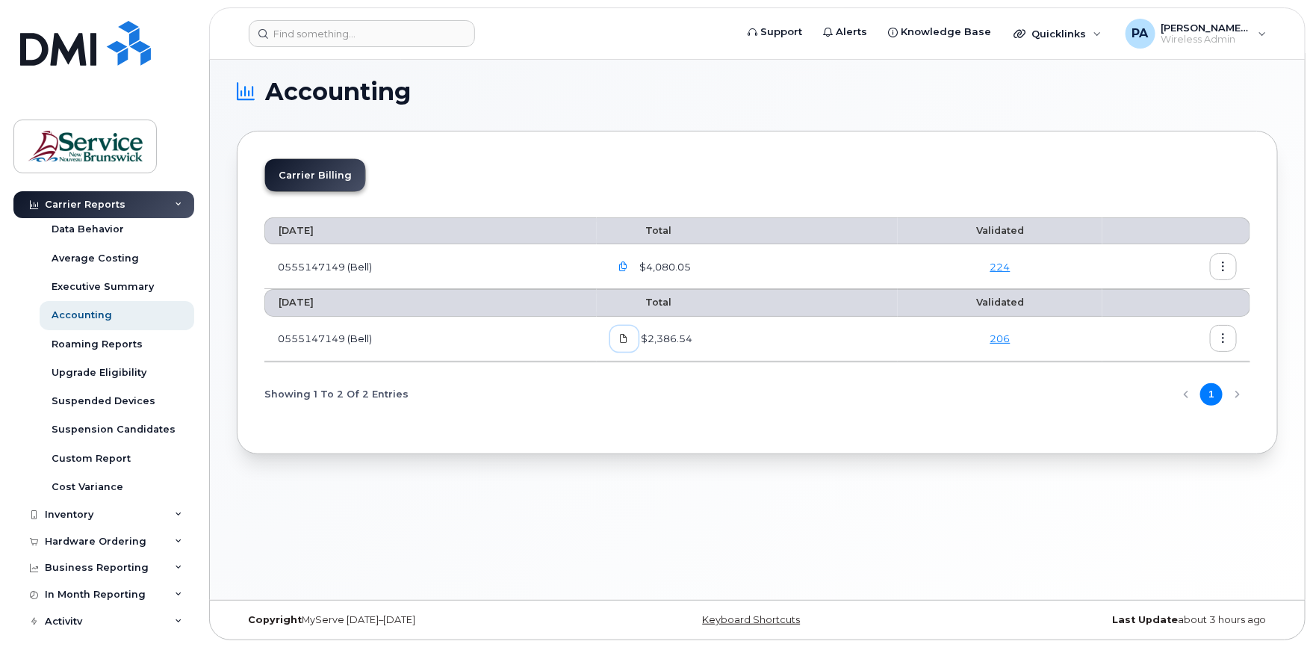
click at [629, 337] on icon at bounding box center [624, 338] width 9 height 9
